Goal: Transaction & Acquisition: Purchase product/service

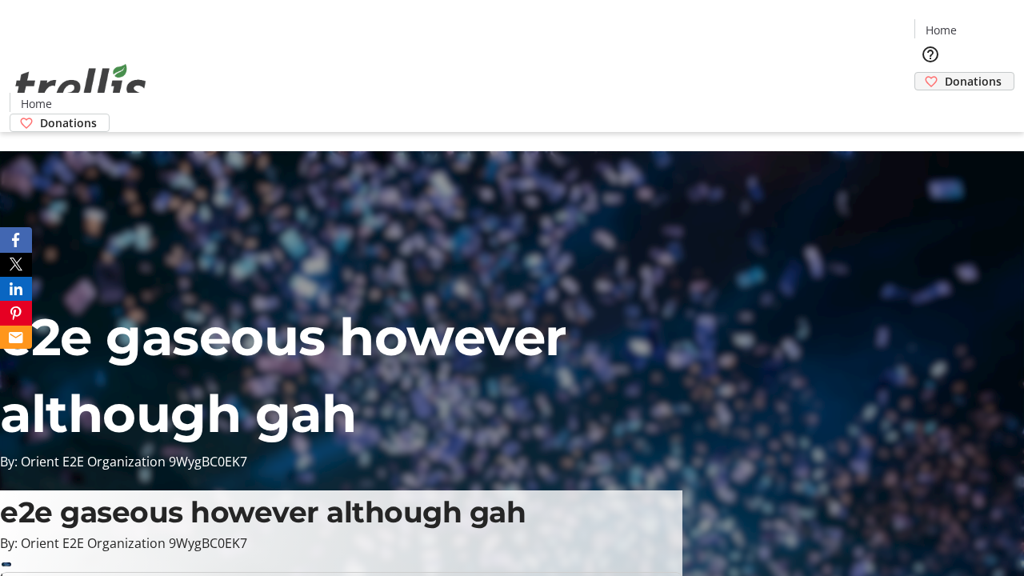
click at [945, 73] on span "Donations" at bounding box center [973, 81] width 57 height 17
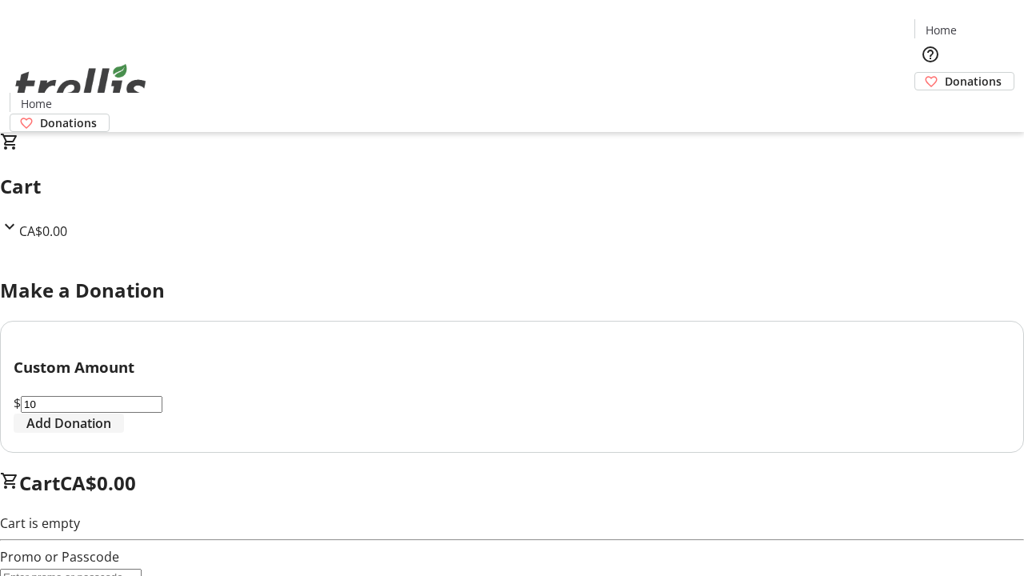
click at [111, 433] on span "Add Donation" at bounding box center [68, 423] width 85 height 19
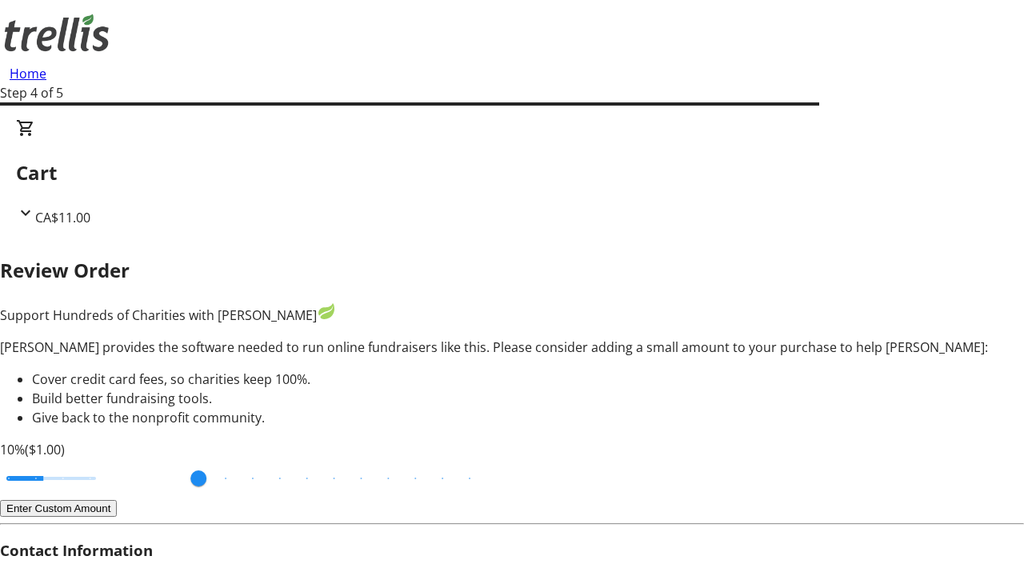
click at [117, 500] on button "Enter Custom Amount" at bounding box center [58, 508] width 117 height 17
